Goal: Information Seeking & Learning: Learn about a topic

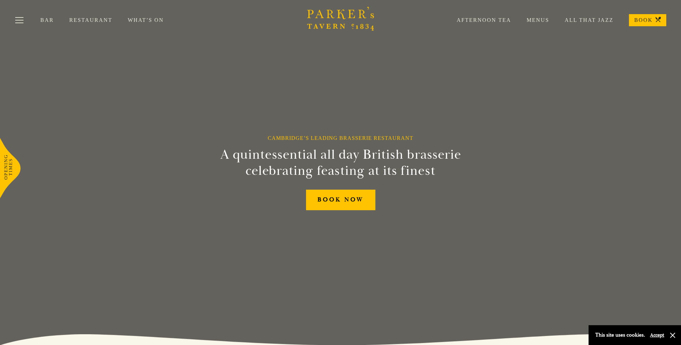
click at [537, 18] on link "Menus" at bounding box center [530, 20] width 38 height 7
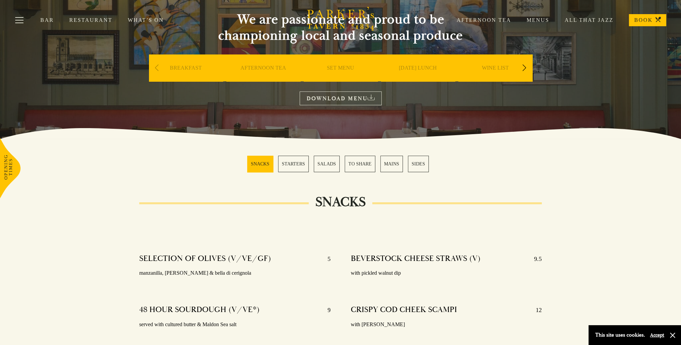
scroll to position [67, 0]
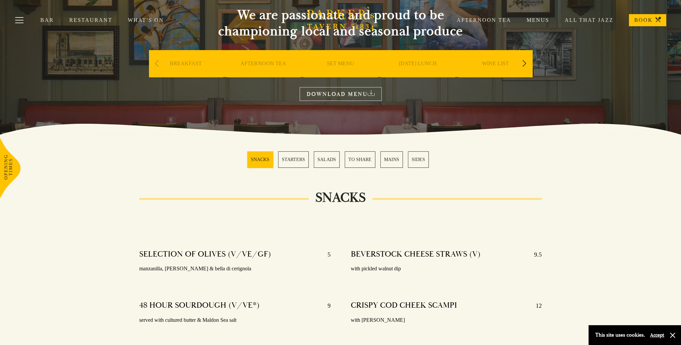
click at [396, 162] on link "MAINS" at bounding box center [391, 159] width 23 height 16
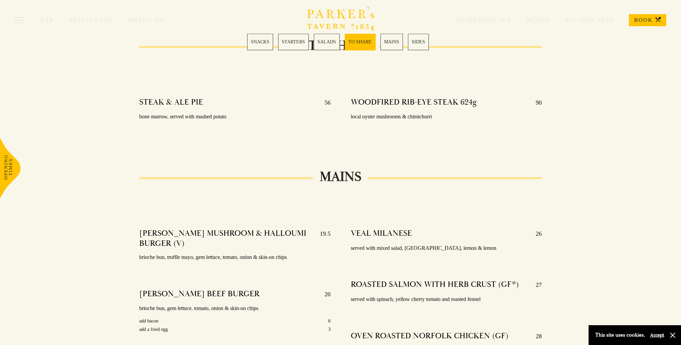
scroll to position [1155, 0]
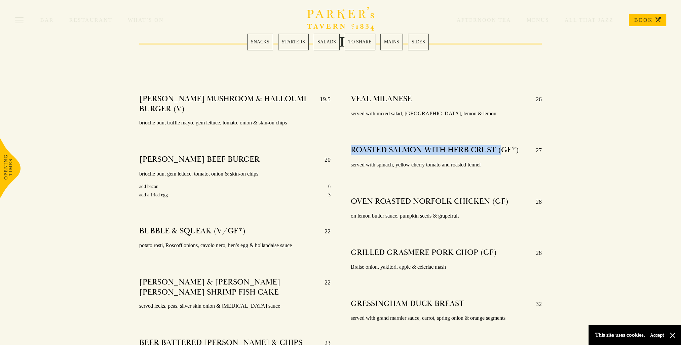
drag, startPoint x: 368, startPoint y: 141, endPoint x: 503, endPoint y: 140, distance: 134.8
click at [503, 145] on h4 "ROASTED SALMON WITH HERB CRUST (GF*)" at bounding box center [435, 150] width 168 height 11
click at [525, 181] on div "VEAL MILANESE 26 served with mixed salad, café du Paris, lemon & lemon ROASTED …" at bounding box center [446, 287] width 211 height 397
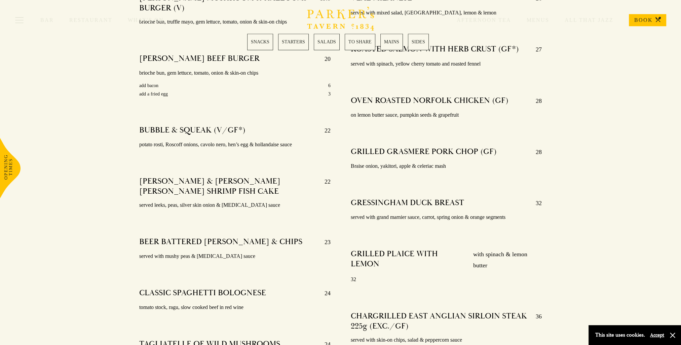
scroll to position [1222, 0]
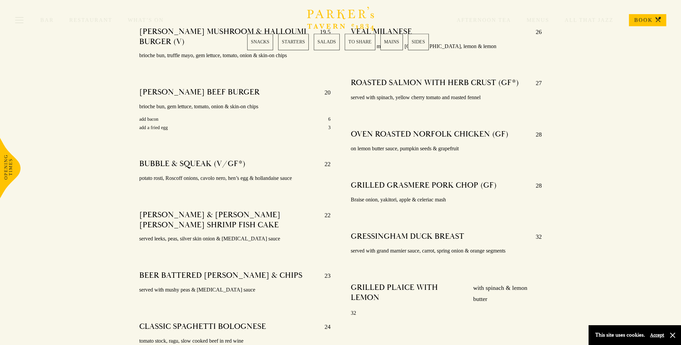
click at [432, 78] on h4 "ROASTED SALMON WITH HERB CRUST (GF*)" at bounding box center [435, 83] width 168 height 11
drag, startPoint x: 351, startPoint y: 72, endPoint x: 496, endPoint y: 69, distance: 144.9
click at [496, 78] on h4 "ROASTED SALMON WITH HERB CRUST (GF*)" at bounding box center [435, 83] width 168 height 11
drag, startPoint x: 496, startPoint y: 69, endPoint x: 473, endPoint y: 73, distance: 23.4
copy h4 "ROASTED SALMON WITH HERB CRUST"
